Goal: Navigation & Orientation: Find specific page/section

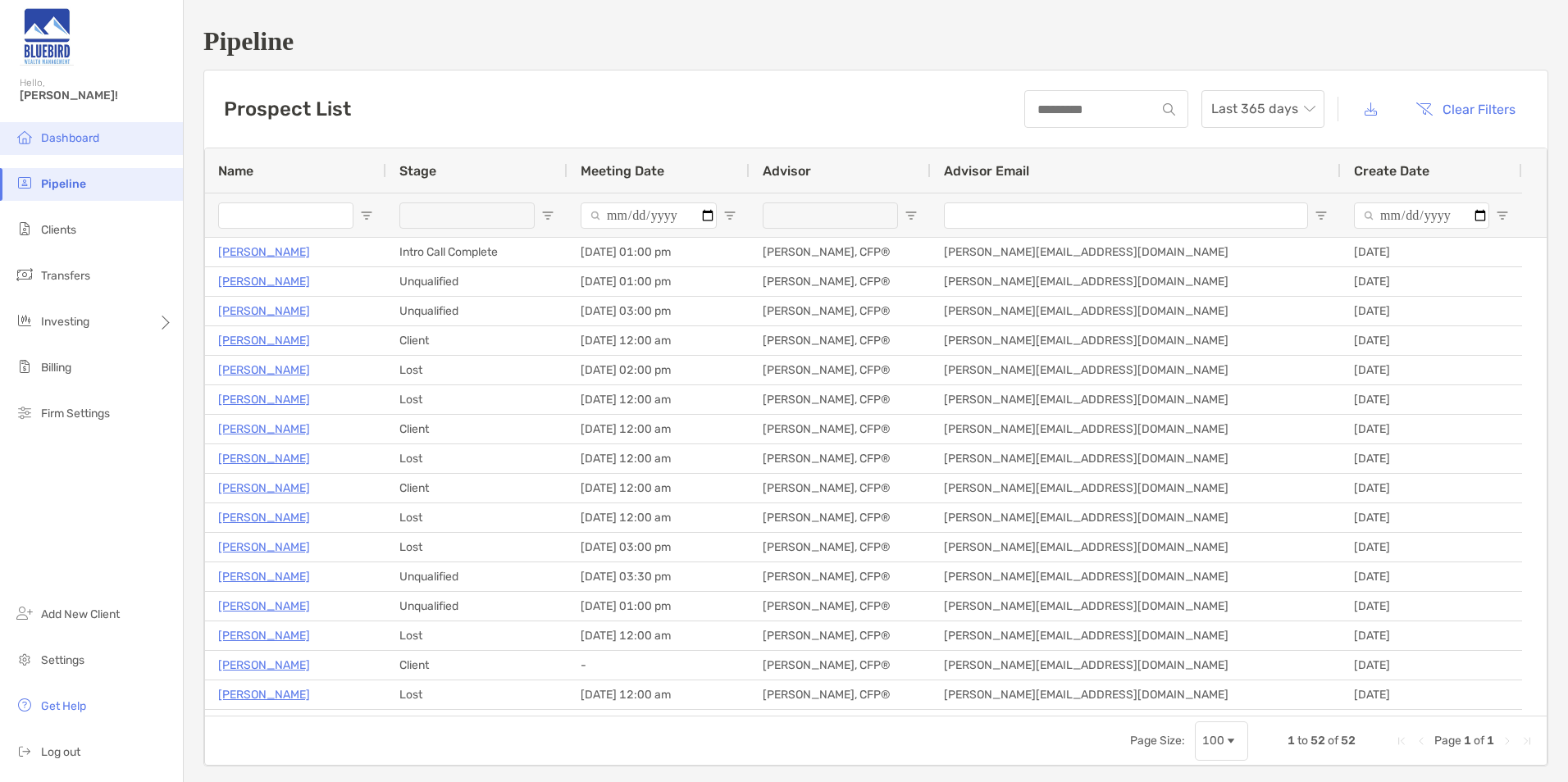
click at [63, 147] on li "Dashboard" at bounding box center [91, 138] width 183 height 33
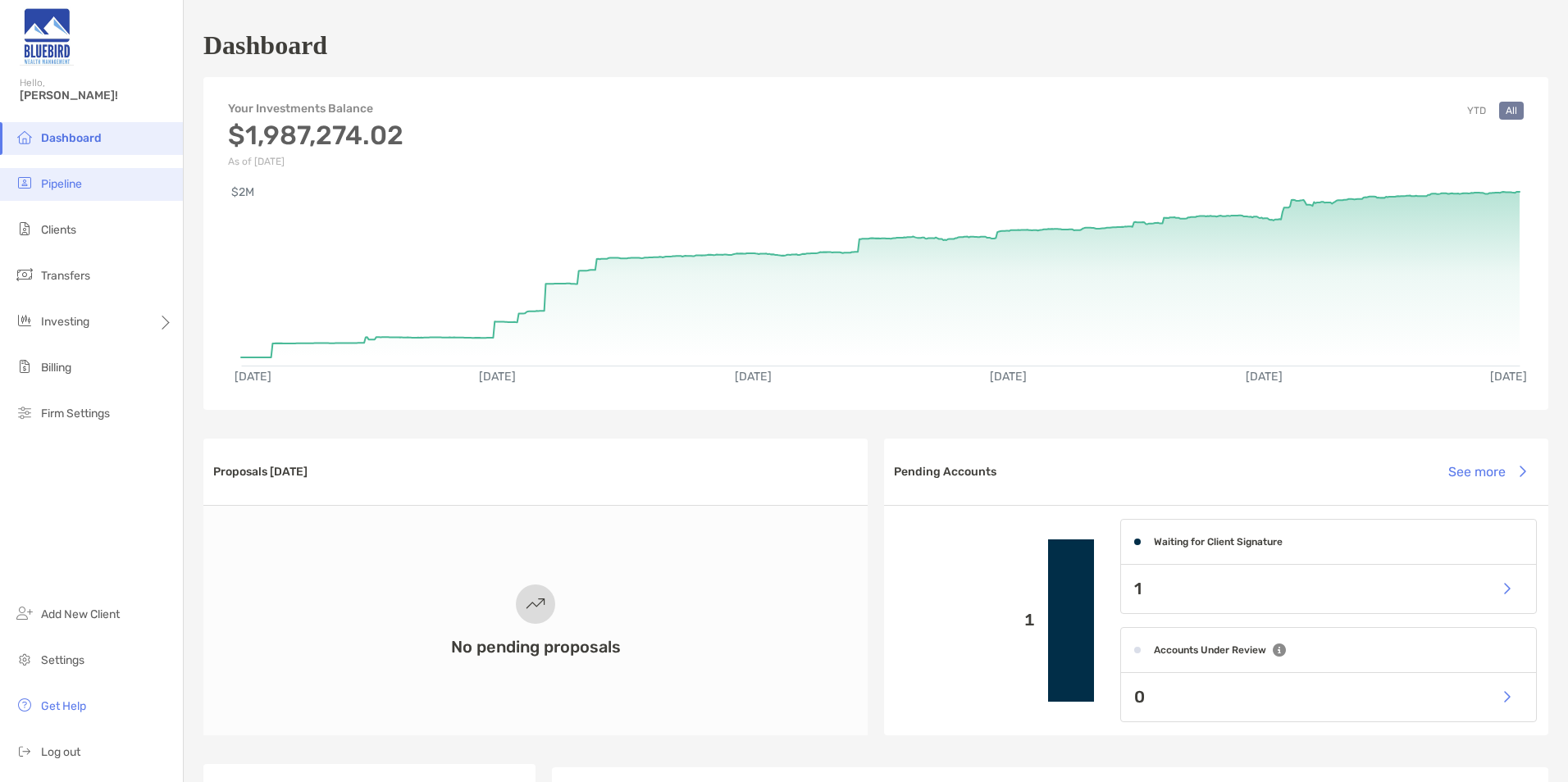
click at [94, 194] on li "Pipeline" at bounding box center [91, 185] width 183 height 33
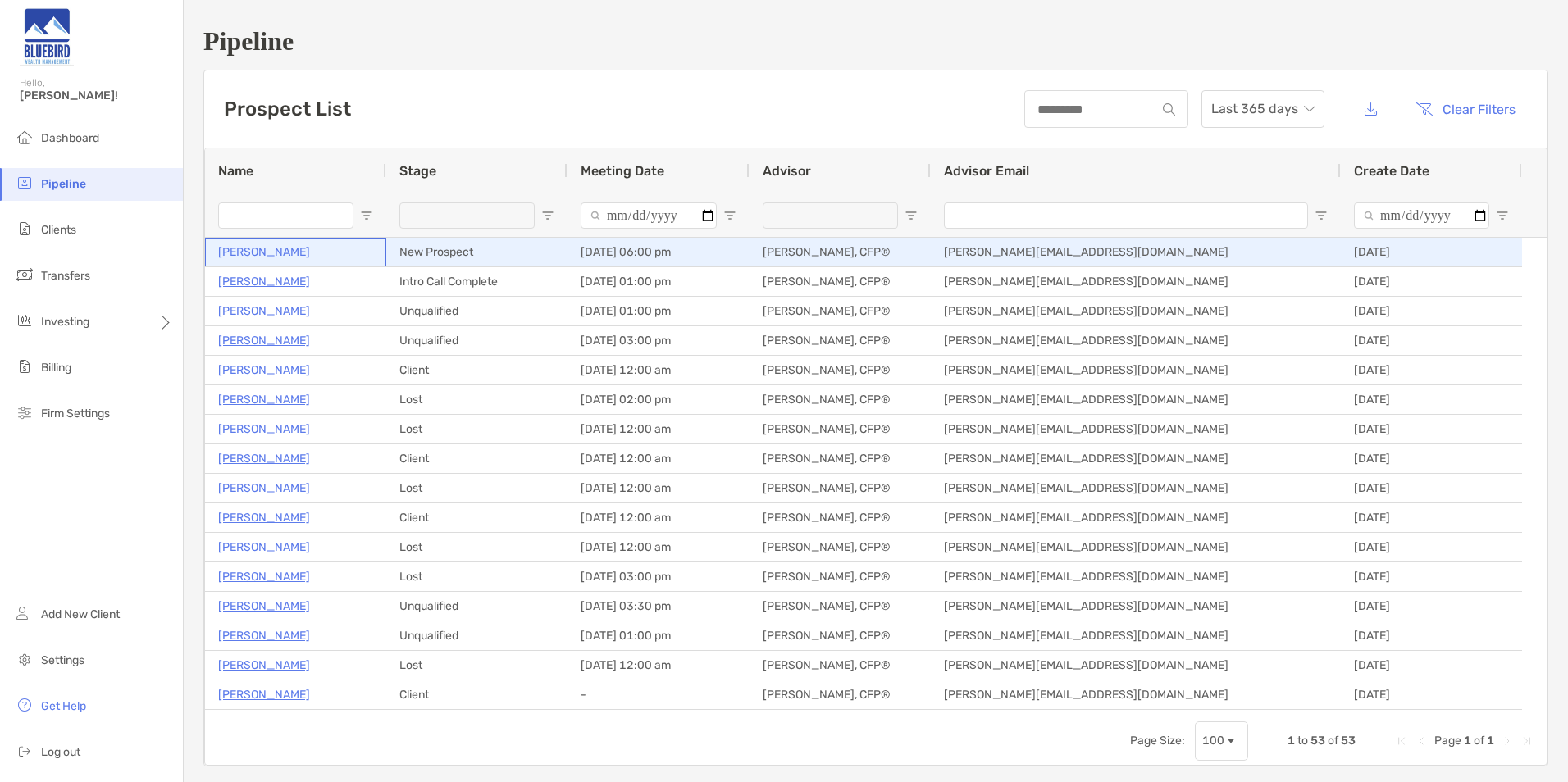
click at [252, 257] on p "Scott Enos" at bounding box center [263, 253] width 91 height 21
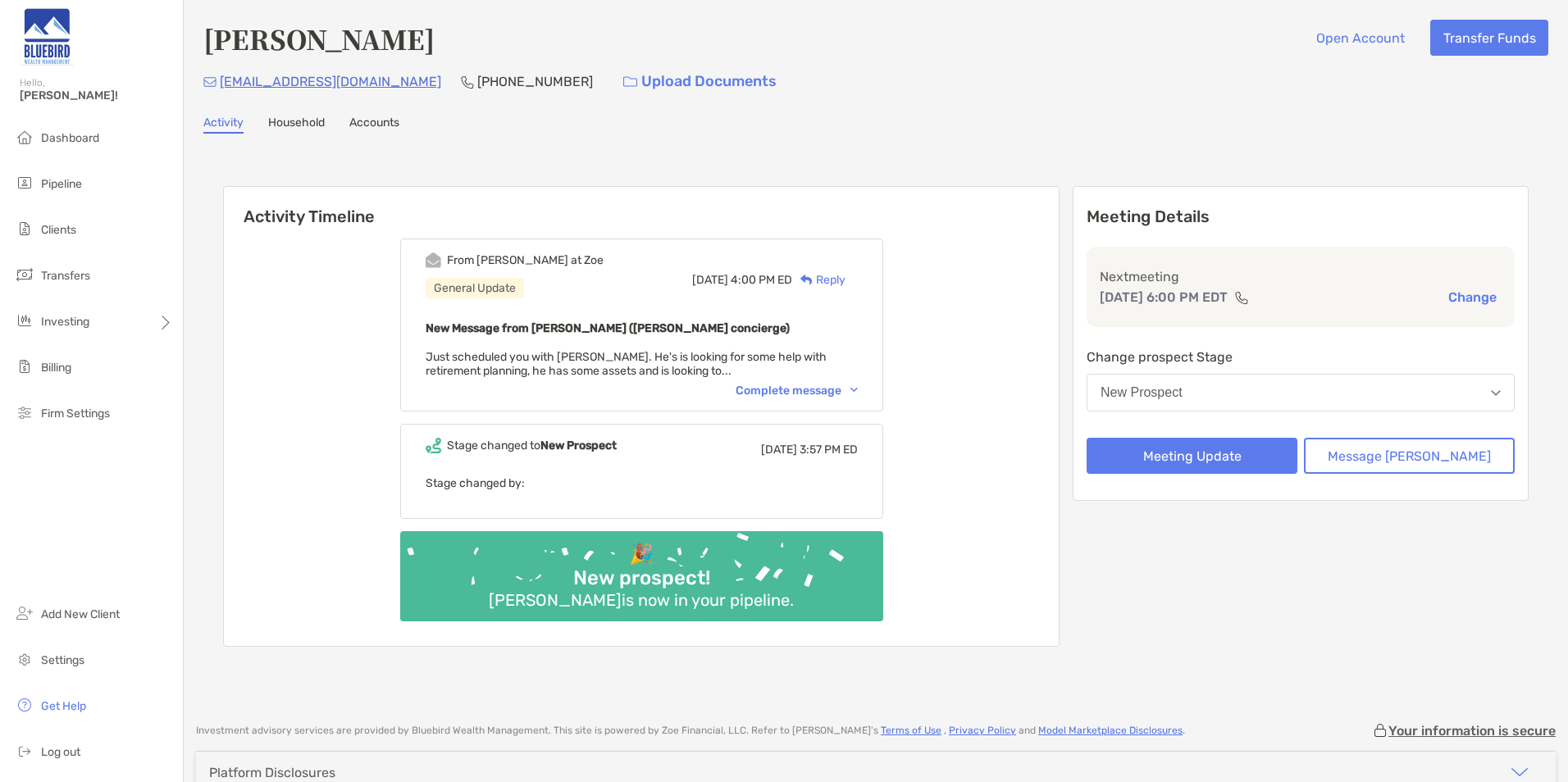
click at [799, 388] on div "Complete message" at bounding box center [796, 391] width 122 height 14
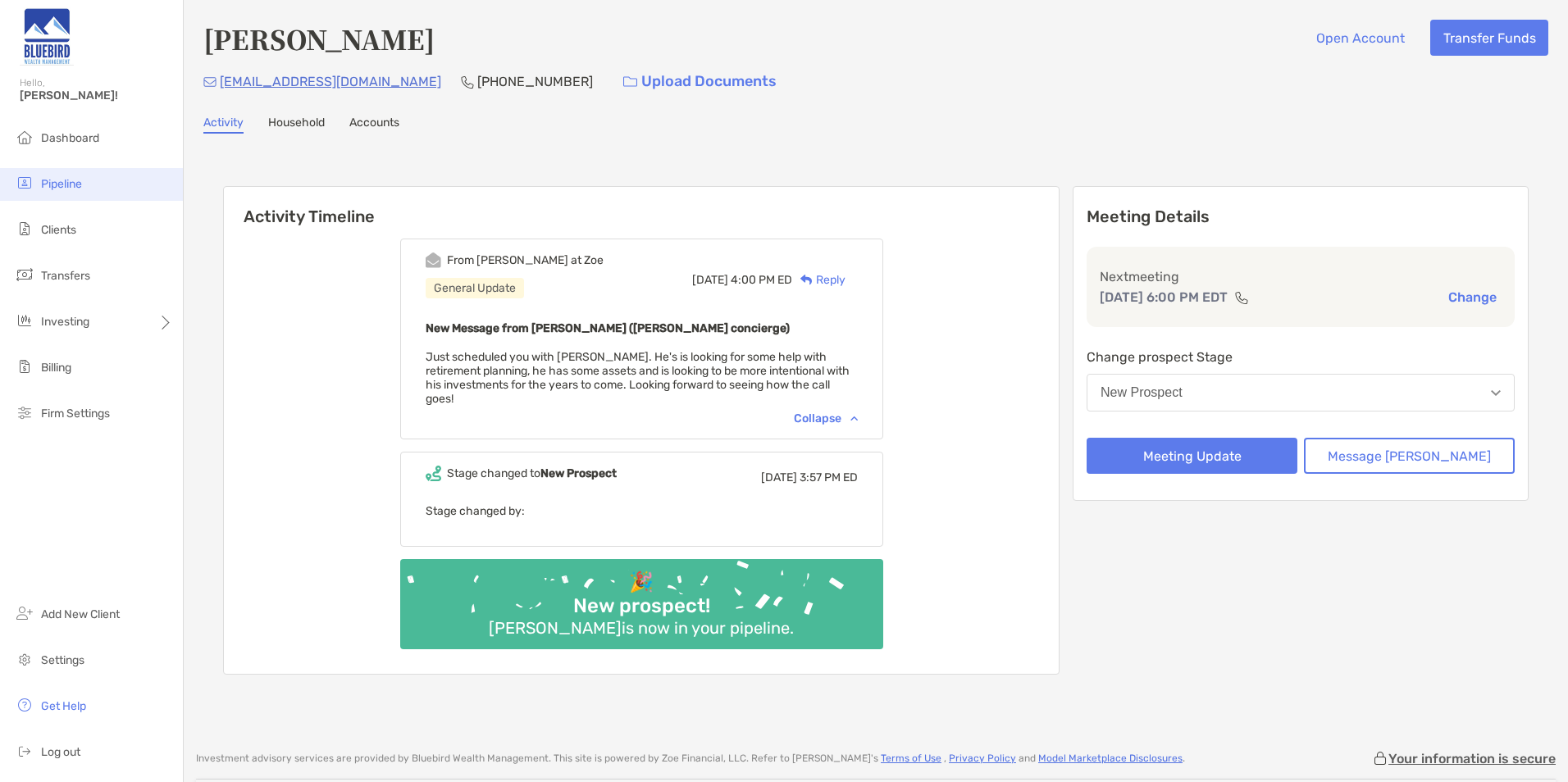
click at [104, 183] on li "Pipeline" at bounding box center [91, 185] width 183 height 33
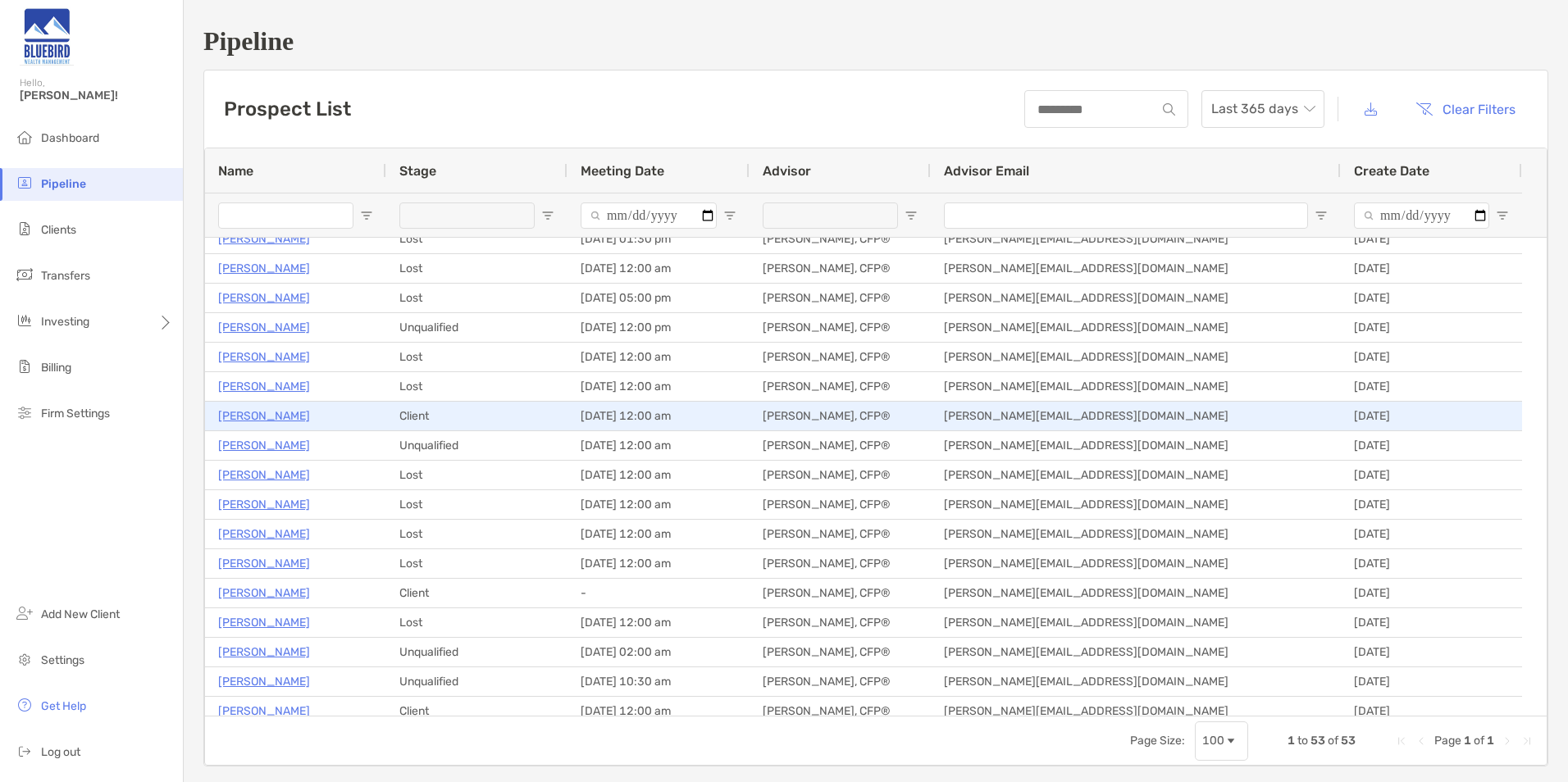
scroll to position [338, 0]
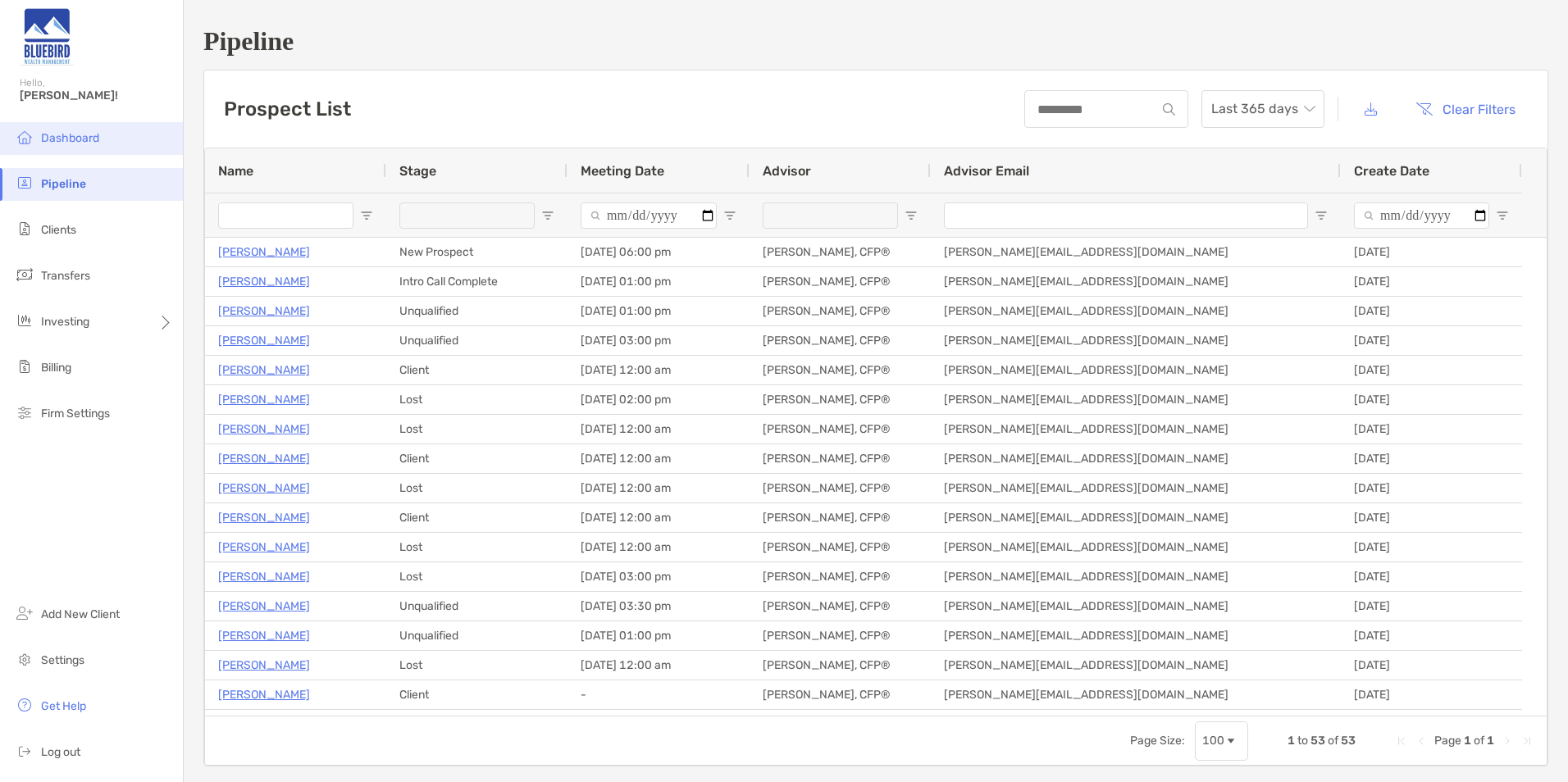
click at [73, 141] on span "Dashboard" at bounding box center [70, 138] width 58 height 14
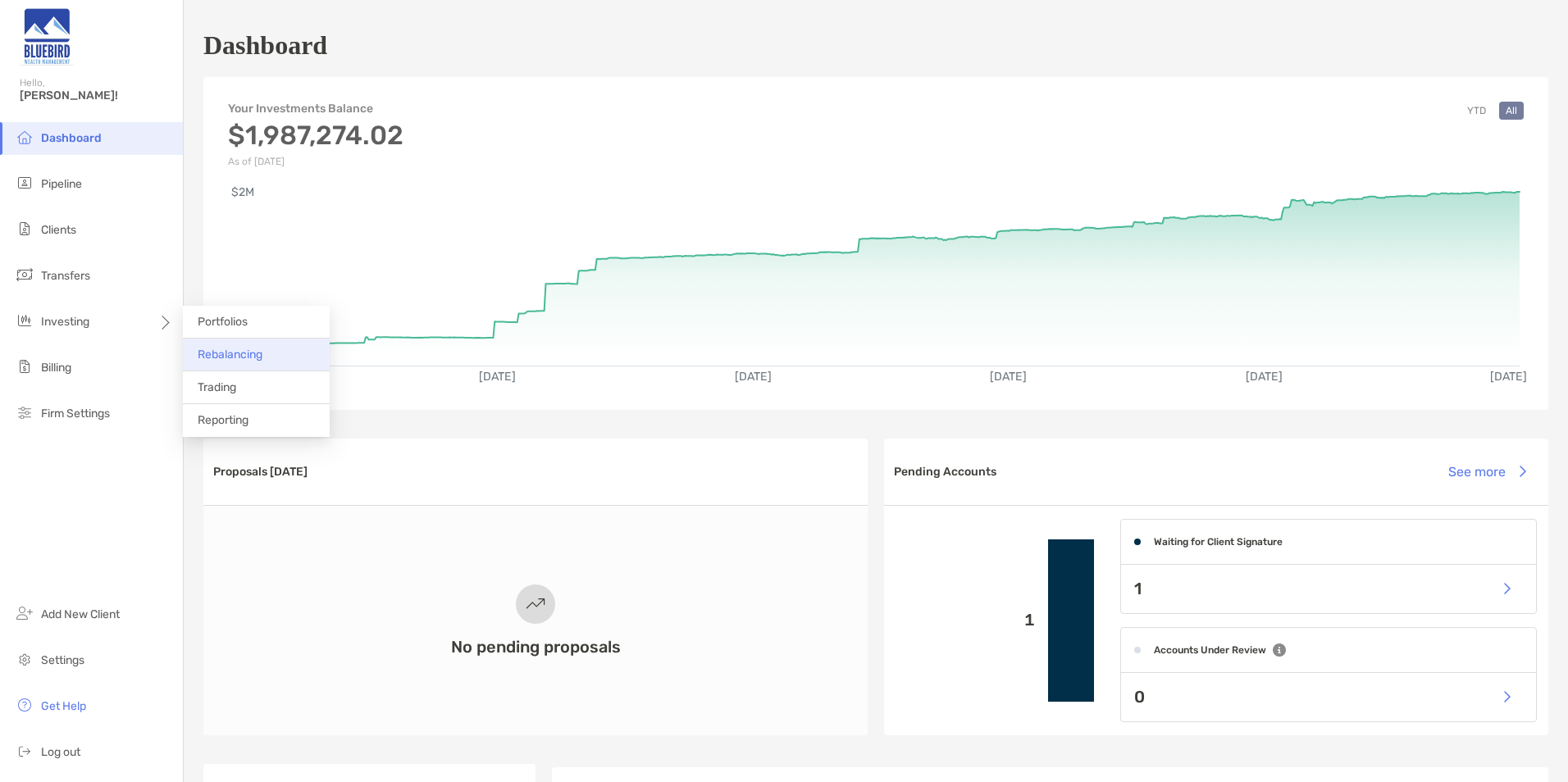
click at [271, 352] on li "Rebalancing" at bounding box center [256, 355] width 147 height 33
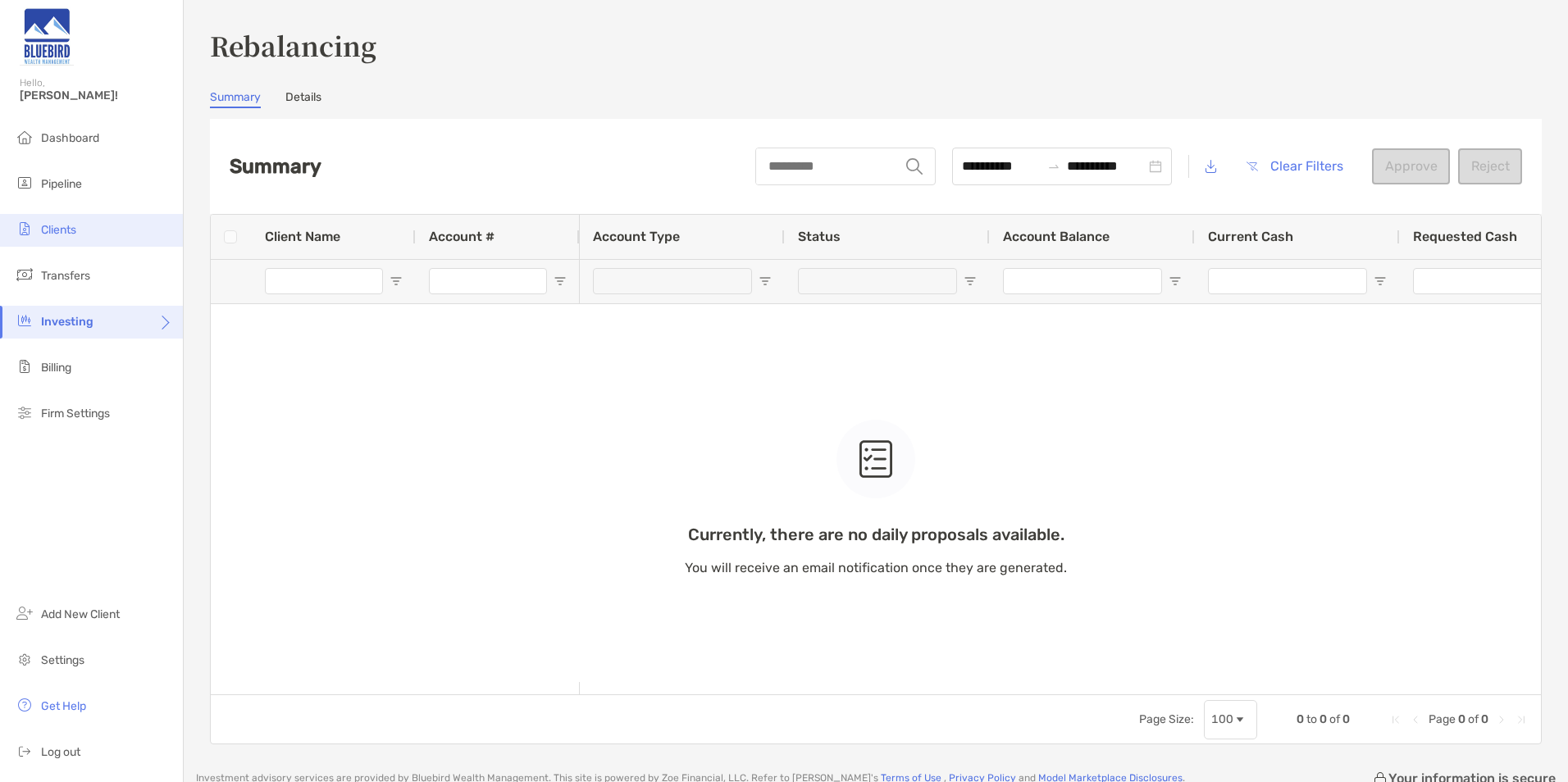
click at [72, 236] on span "Clients" at bounding box center [58, 230] width 35 height 14
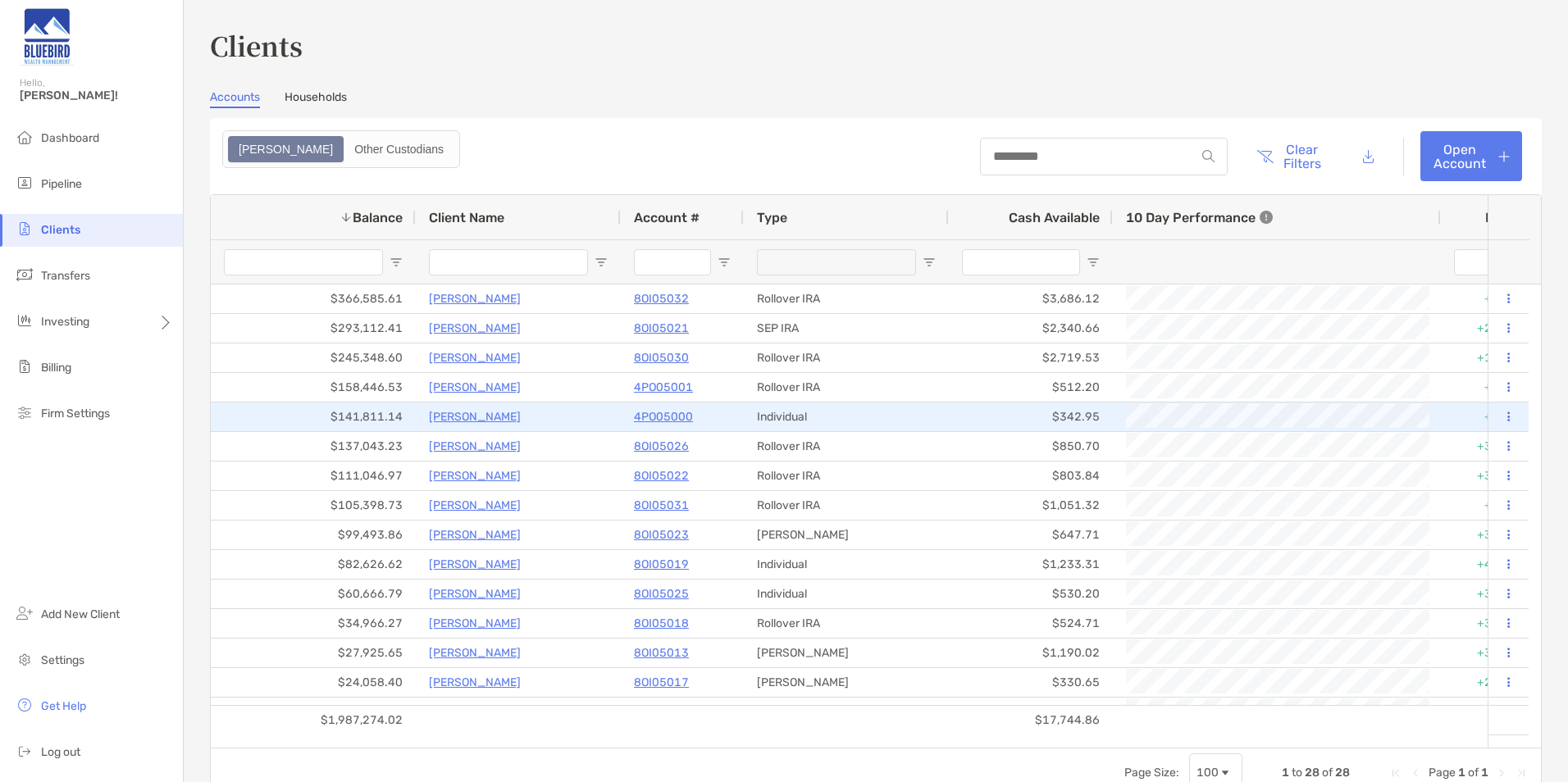
click at [471, 415] on p "[PERSON_NAME]" at bounding box center [474, 417] width 91 height 21
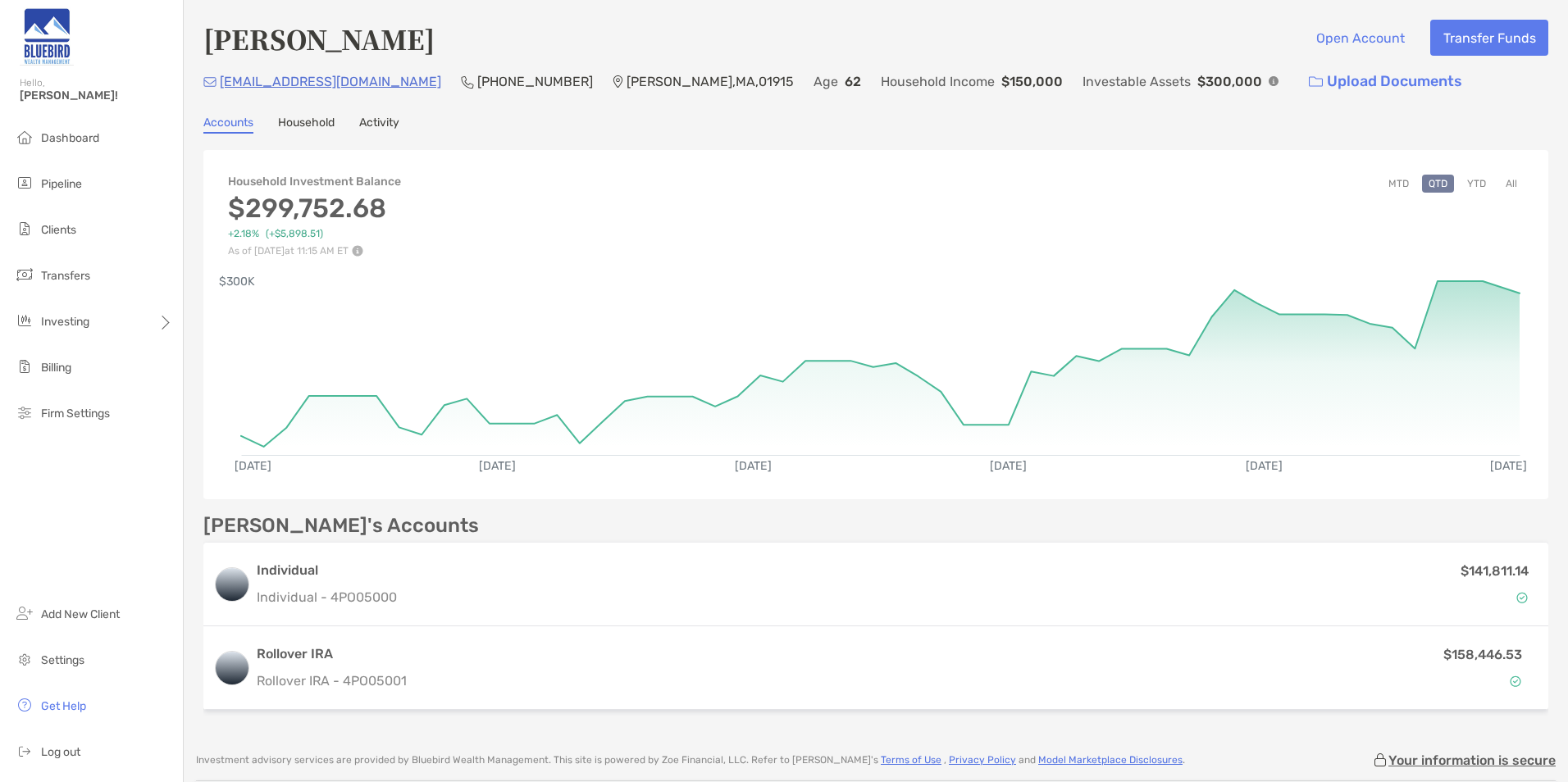
click at [1499, 185] on button "All" at bounding box center [1511, 184] width 24 height 18
